Goal: Task Accomplishment & Management: Complete application form

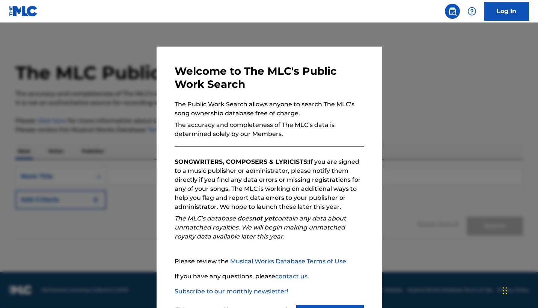
scroll to position [36, 0]
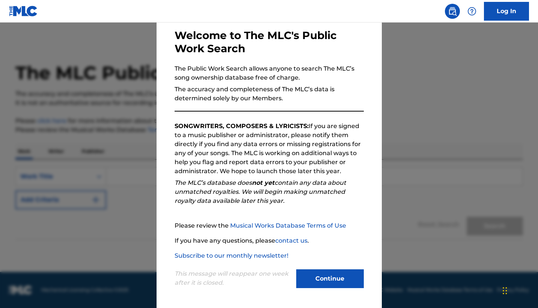
click at [331, 275] on button "Continue" at bounding box center [330, 278] width 68 height 19
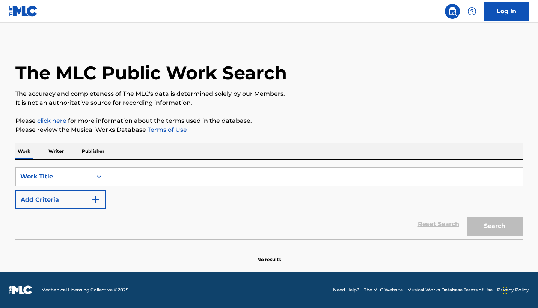
click at [159, 180] on input "Search Form" at bounding box center [314, 177] width 417 height 18
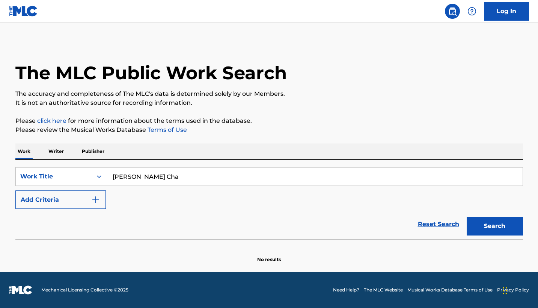
type input "[PERSON_NAME] Cha"
click at [495, 226] on button "Search" at bounding box center [495, 226] width 56 height 19
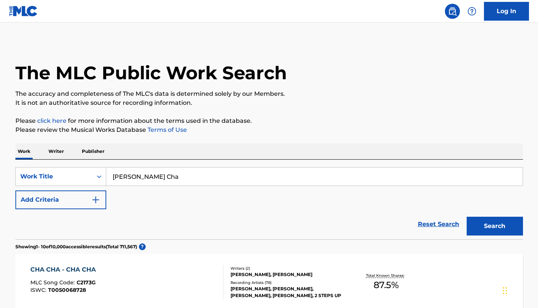
scroll to position [0, 0]
click at [57, 153] on p "Writer" at bounding box center [56, 152] width 20 height 16
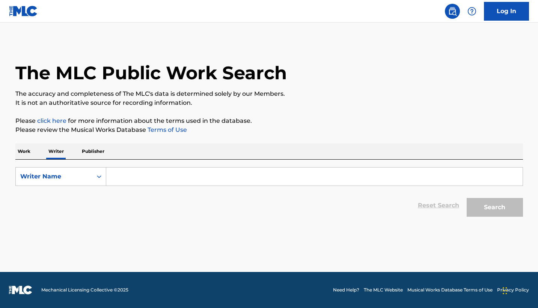
click at [131, 175] on input "Search Form" at bounding box center [314, 177] width 417 height 18
type input "[PERSON_NAME]"
click at [495, 207] on button "Search" at bounding box center [495, 207] width 56 height 19
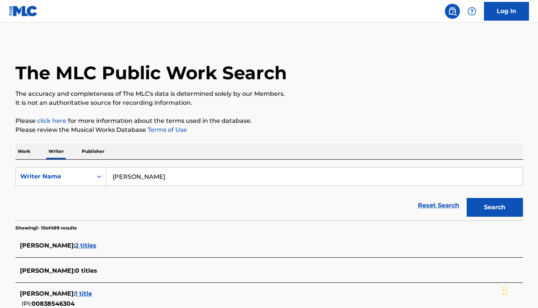
click at [11, 14] on img at bounding box center [23, 11] width 29 height 11
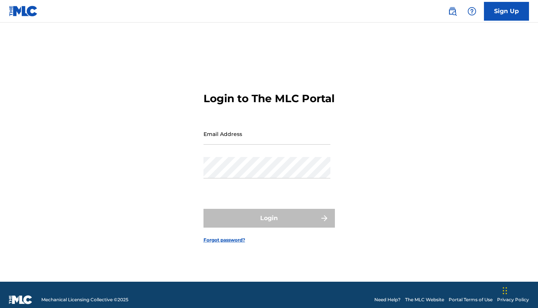
click at [501, 15] on link "Sign Up" at bounding box center [506, 11] width 45 height 19
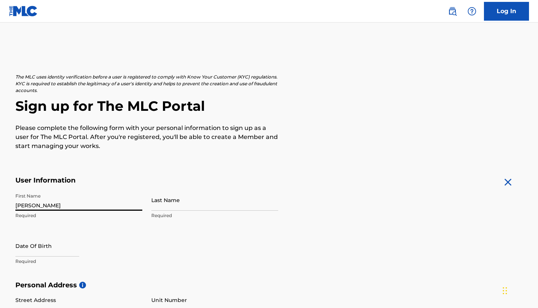
type input "[PERSON_NAME]"
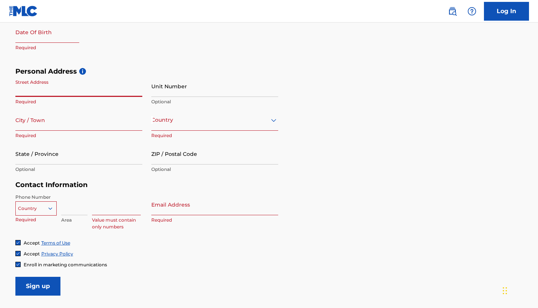
scroll to position [214, 0]
select select "8"
select select "2025"
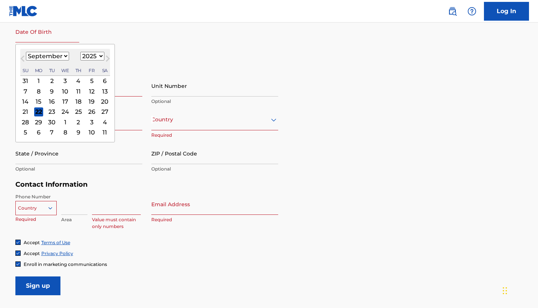
click at [32, 38] on input "text" at bounding box center [47, 31] width 64 height 21
select select "11"
select select "1995"
click at [87, 98] on div "15" at bounding box center [91, 101] width 9 height 9
type input "[DATE]"
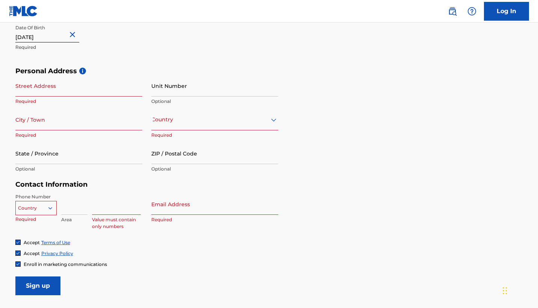
click at [49, 85] on input "Street Address" at bounding box center [78, 85] width 127 height 21
type input "[STREET_ADDRESS]"
click at [94, 116] on input "City / Town" at bounding box center [78, 119] width 127 height 21
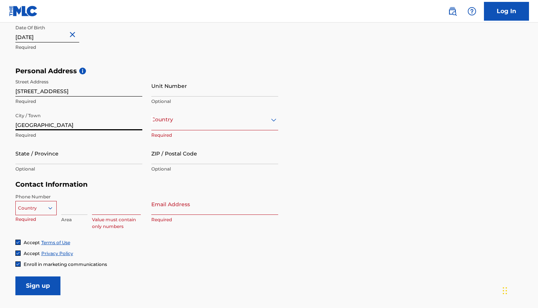
type input "[GEOGRAPHIC_DATA]"
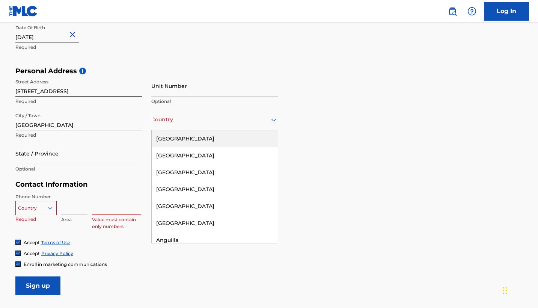
click at [186, 126] on div "Country" at bounding box center [214, 119] width 127 height 21
click at [187, 146] on div "[GEOGRAPHIC_DATA]" at bounding box center [215, 138] width 126 height 17
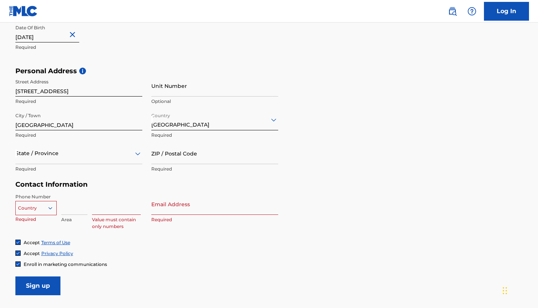
click at [149, 160] on div "Street Address [STREET_ADDRESS][GEOGRAPHIC_DATA] Unit Number Optional City / [G…" at bounding box center [146, 125] width 263 height 101
click at [159, 159] on input "ZIP / Postal Code" at bounding box center [214, 153] width 127 height 21
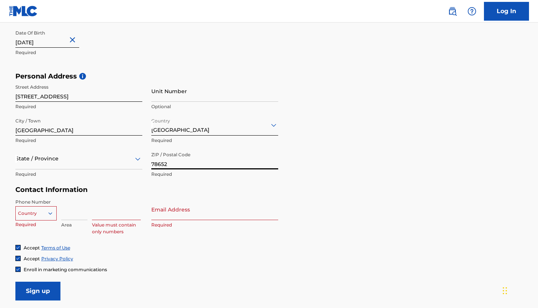
scroll to position [207, 0]
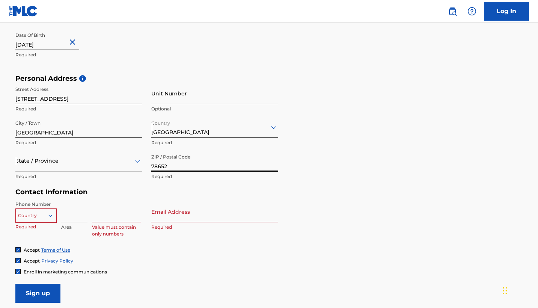
type input "78652"
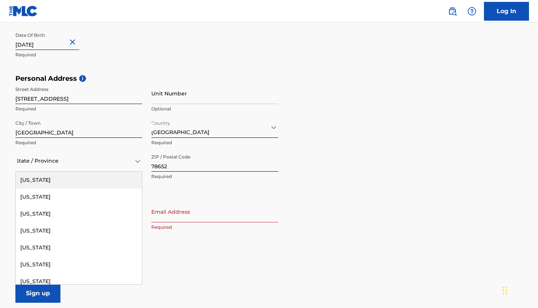
click at [109, 163] on div at bounding box center [78, 160] width 127 height 9
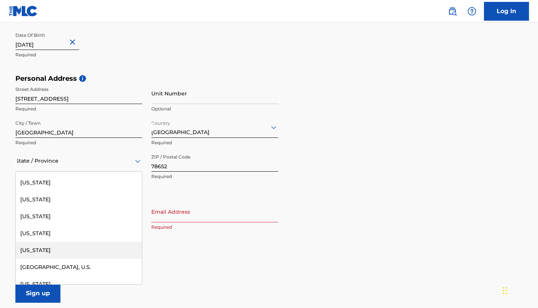
scroll to position [776, 0]
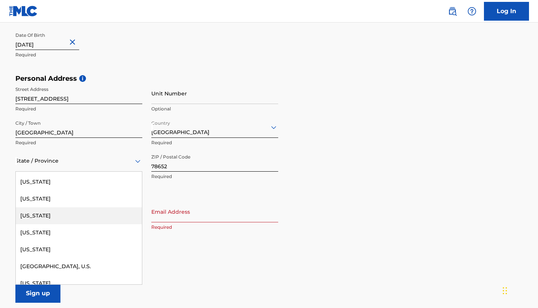
click at [92, 216] on div "[US_STATE]" at bounding box center [79, 215] width 126 height 17
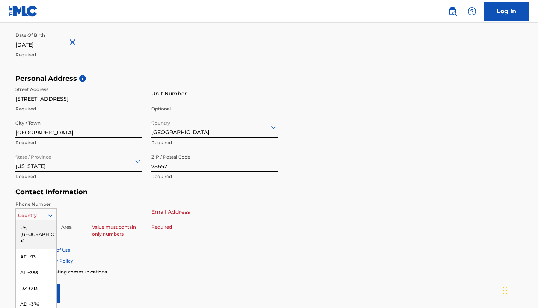
scroll to position [231, 0]
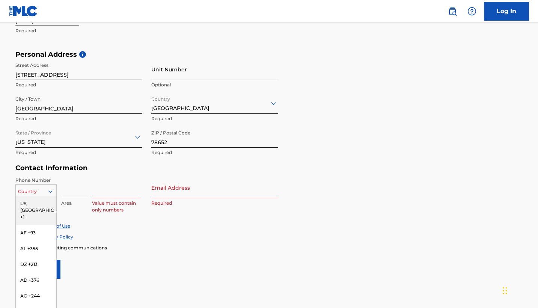
click at [35, 196] on div "US, [GEOGRAPHIC_DATA] +1, 1 of 216. 216 results available. Use Up and Down to c…" at bounding box center [35, 189] width 41 height 11
click at [43, 203] on div "US, [GEOGRAPHIC_DATA] +1" at bounding box center [36, 210] width 41 height 29
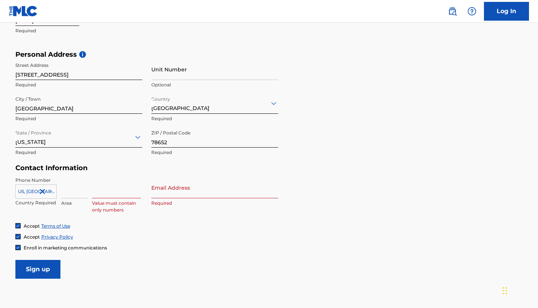
click at [86, 192] on input at bounding box center [74, 187] width 26 height 21
type input "253"
click at [174, 191] on input "Email Address" at bounding box center [214, 187] width 127 height 21
click at [136, 193] on input at bounding box center [116, 187] width 49 height 21
type input "4"
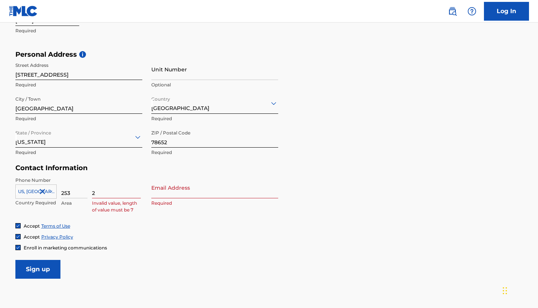
type input "2"
drag, startPoint x: 88, startPoint y: 191, endPoint x: 52, endPoint y: 191, distance: 36.1
click at [52, 191] on div "[GEOGRAPHIC_DATA], [GEOGRAPHIC_DATA] +1 Country Required 253 Area 2 Invalid val…" at bounding box center [78, 194] width 127 height 34
click at [78, 191] on input "253" at bounding box center [74, 187] width 26 height 21
type input "2"
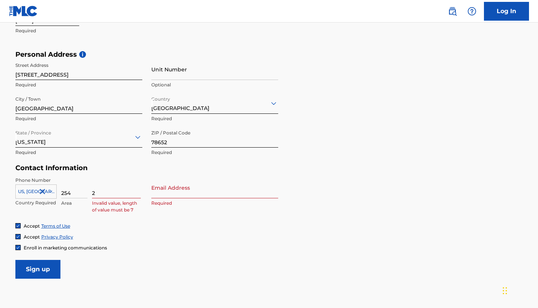
type input "254"
click at [99, 190] on input "2" at bounding box center [116, 187] width 49 height 21
type input "3942403"
click at [162, 192] on input "Email Address" at bounding box center [214, 187] width 127 height 21
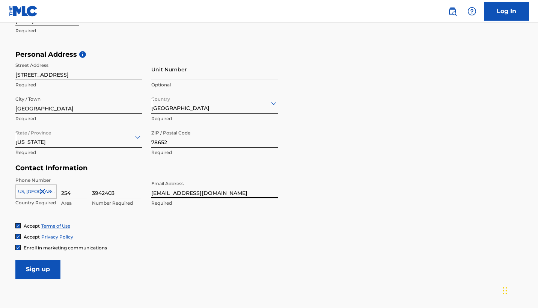
type input "[EMAIL_ADDRESS][DOMAIN_NAME]"
click at [50, 265] on input "Sign up" at bounding box center [37, 269] width 45 height 19
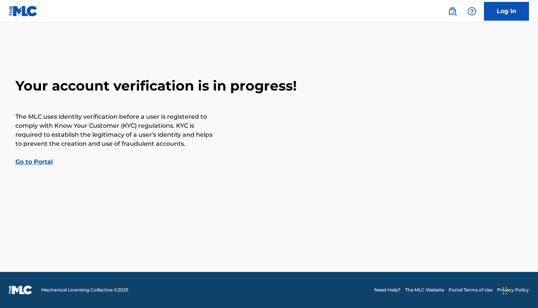
click at [38, 165] on link "Go to Portal" at bounding box center [34, 161] width 38 height 7
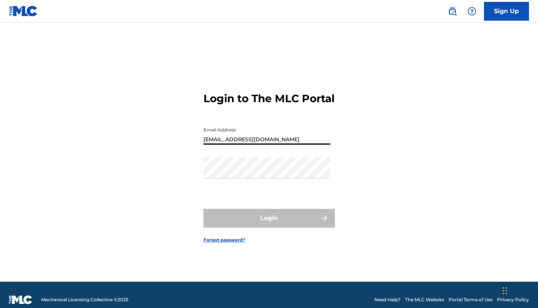
type input "[EMAIL_ADDRESS][DOMAIN_NAME]"
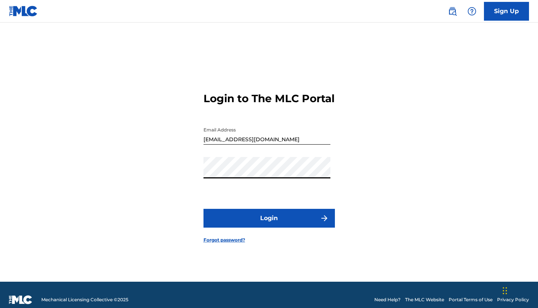
click at [268, 224] on button "Login" at bounding box center [269, 218] width 131 height 19
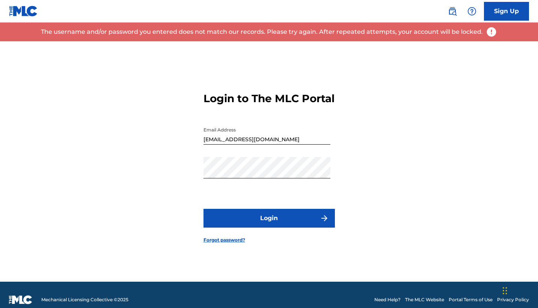
click at [264, 191] on div "Password" at bounding box center [267, 174] width 127 height 34
click at [178, 184] on div "Login to The MLC Portal Email Address [EMAIL_ADDRESS][DOMAIN_NAME] Password Log…" at bounding box center [269, 161] width 526 height 240
click at [186, 169] on div "Login to The MLC Portal Email Address [EMAIL_ADDRESS][DOMAIN_NAME] Password Log…" at bounding box center [269, 161] width 526 height 240
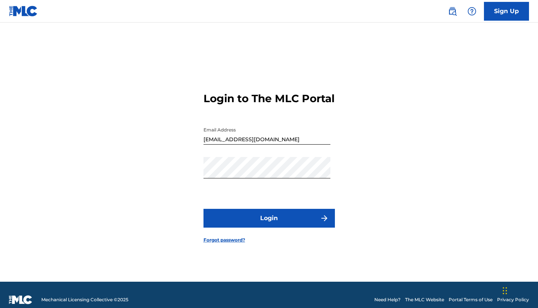
click at [260, 234] on form "Login to The MLC Portal Email Address [EMAIL_ADDRESS][DOMAIN_NAME] Password Log…" at bounding box center [269, 161] width 131 height 240
click at [261, 227] on button "Login" at bounding box center [269, 218] width 131 height 19
click at [225, 243] on link "Forgot password?" at bounding box center [225, 240] width 42 height 7
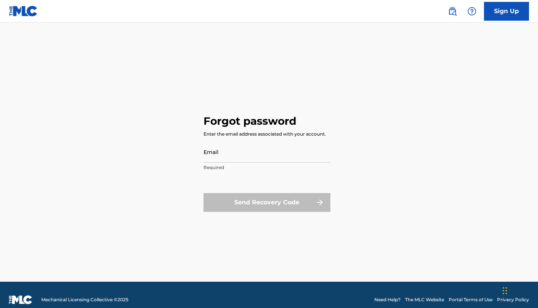
click at [271, 166] on p "Required" at bounding box center [267, 167] width 127 height 7
click at [269, 158] on input "Email" at bounding box center [267, 151] width 127 height 21
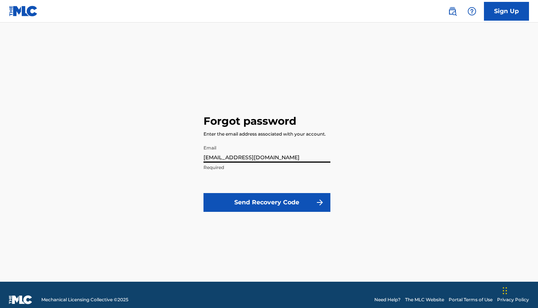
type input "[EMAIL_ADDRESS][DOMAIN_NAME]"
click at [278, 203] on button "Send Recovery Code" at bounding box center [267, 202] width 127 height 19
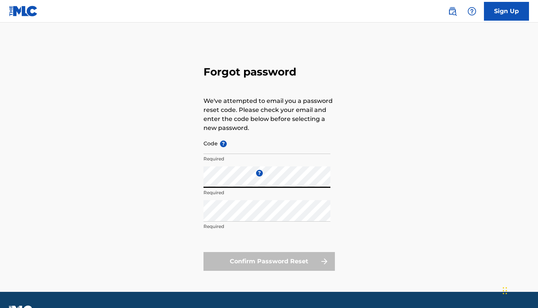
click at [245, 145] on input "Code ?" at bounding box center [267, 143] width 127 height 21
click at [254, 192] on p "Required" at bounding box center [267, 192] width 127 height 7
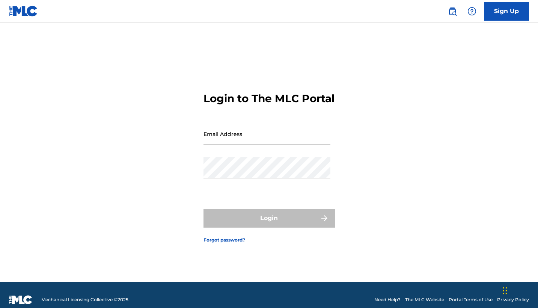
click at [239, 243] on link "Forgot password?" at bounding box center [225, 240] width 42 height 7
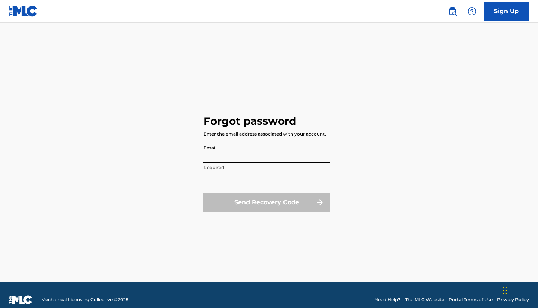
click at [219, 147] on input "Email" at bounding box center [267, 151] width 127 height 21
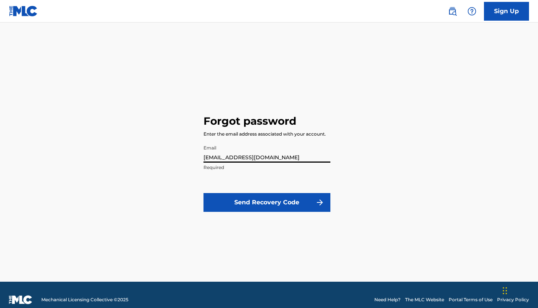
type input "[EMAIL_ADDRESS][DOMAIN_NAME]"
click at [288, 204] on button "Send Recovery Code" at bounding box center [267, 202] width 127 height 19
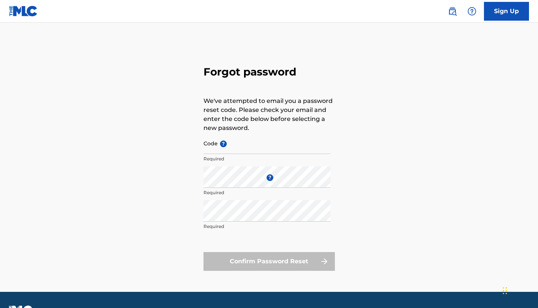
click at [12, 8] on img at bounding box center [23, 11] width 29 height 11
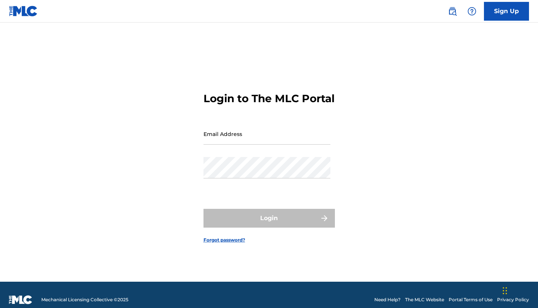
click at [503, 18] on link "Sign Up" at bounding box center [506, 11] width 45 height 19
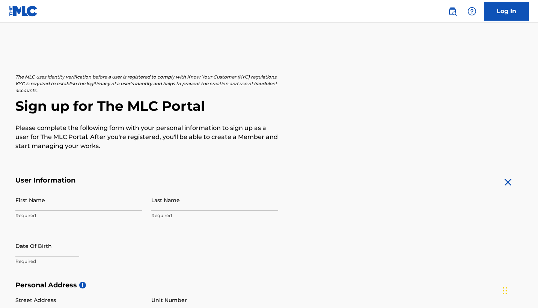
click at [29, 14] on img at bounding box center [23, 11] width 29 height 11
